Goal: Task Accomplishment & Management: Use online tool/utility

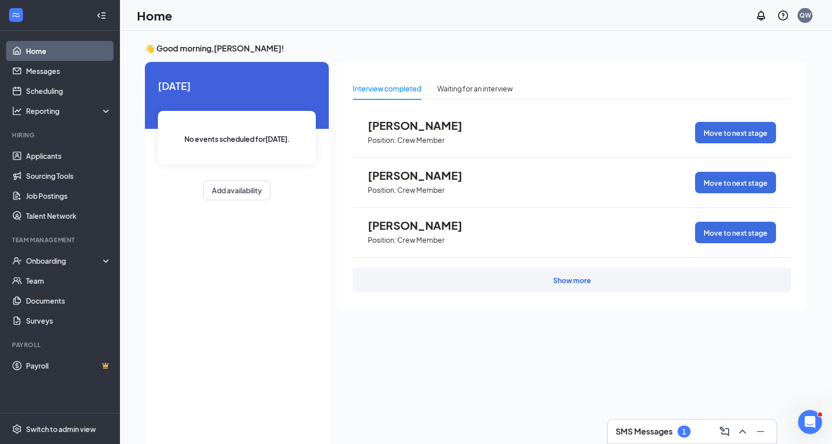
click at [652, 431] on h3 "SMS Messages" at bounding box center [643, 431] width 57 height 11
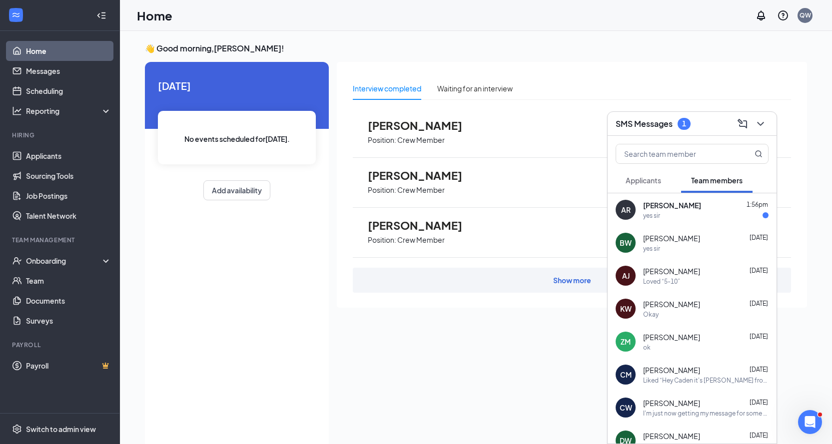
drag, startPoint x: 656, startPoint y: 209, endPoint x: 656, endPoint y: 220, distance: 10.5
click at [655, 217] on div "yes sir" at bounding box center [651, 215] width 17 height 8
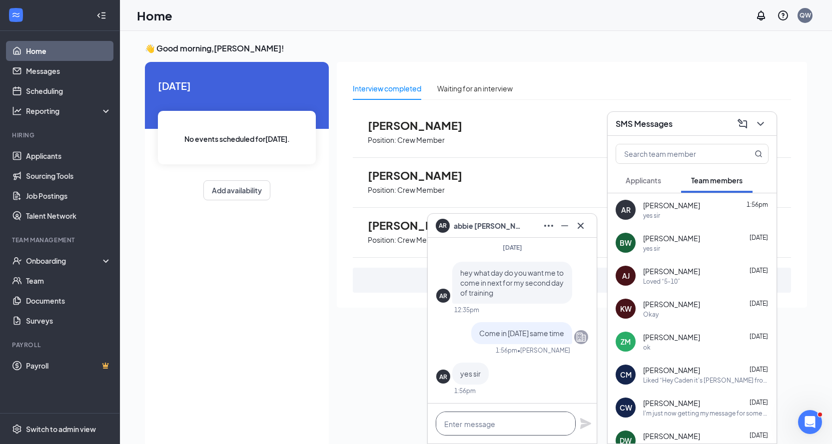
click at [471, 426] on textarea at bounding box center [506, 424] width 140 height 24
click at [585, 226] on icon "Cross" at bounding box center [581, 226] width 12 height 12
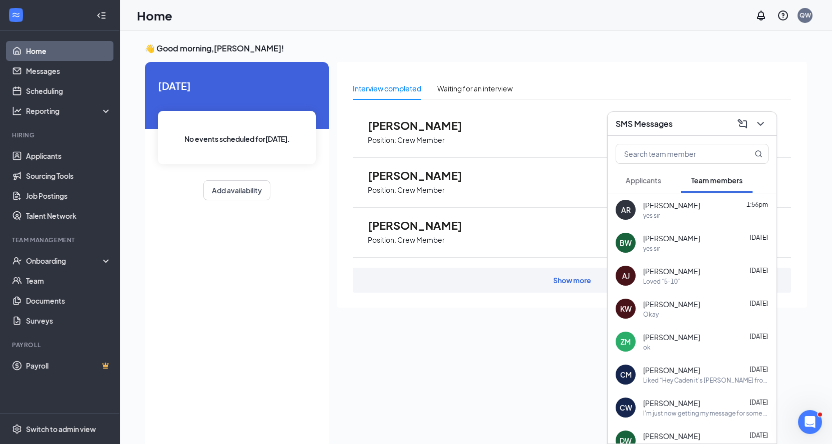
drag, startPoint x: 685, startPoint y: 114, endPoint x: 409, endPoint y: 22, distance: 291.2
click at [685, 115] on div "SMS Messages" at bounding box center [691, 124] width 169 height 24
